Goal: Transaction & Acquisition: Purchase product/service

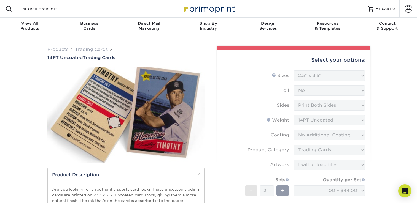
select select "2.50x3.50"
select select "c2f9bce9-36c2-409d-b101-c29d9d031e18"
select select "upload"
select select "b4a3e394-1d8e-43ea-8c6e-2db4cb57cbe9"
select select "285231"
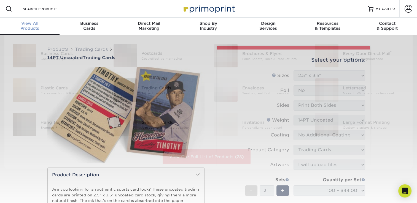
click at [33, 24] on span "View All" at bounding box center [30, 23] width 60 height 5
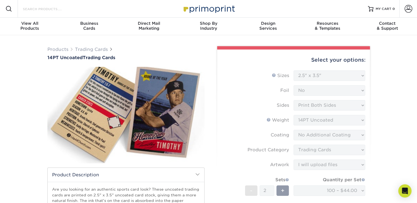
click at [39, 7] on input "Search Products" at bounding box center [49, 9] width 54 height 7
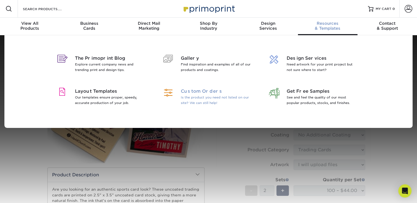
click at [200, 89] on span "Custom Orders" at bounding box center [216, 91] width 71 height 7
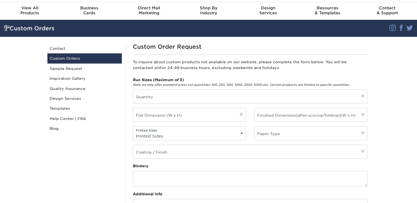
scroll to position [28, 0]
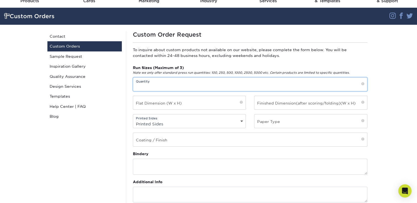
click at [141, 85] on input "text" at bounding box center [250, 85] width 234 height 14
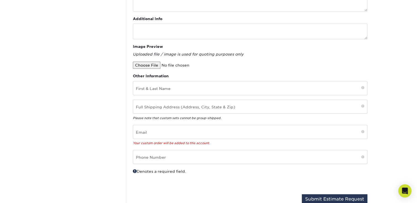
scroll to position [0, 0]
